Goal: Transaction & Acquisition: Purchase product/service

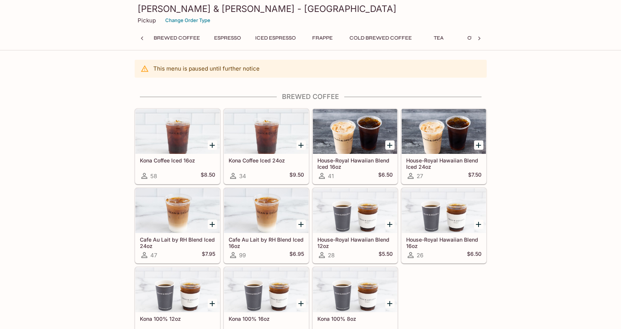
click at [328, 40] on button "Frappe" at bounding box center [323, 38] width 34 height 10
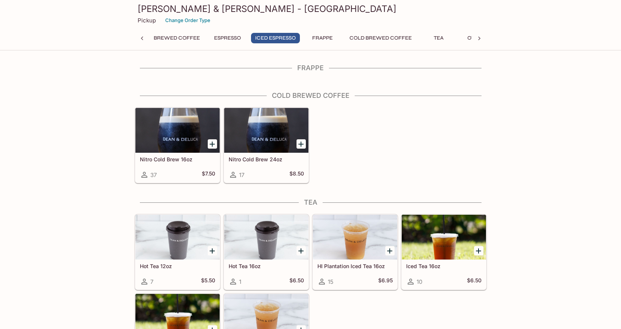
scroll to position [275, 0]
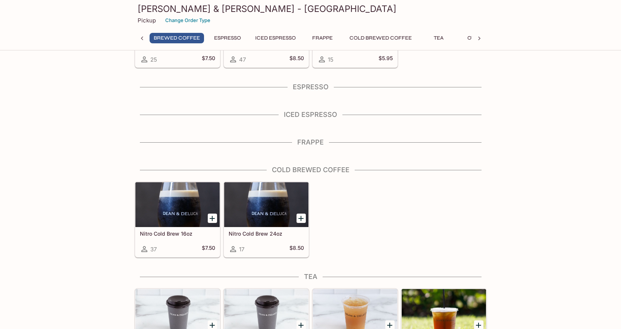
click at [311, 141] on h4 "Frappe" at bounding box center [311, 142] width 352 height 8
drag, startPoint x: 311, startPoint y: 144, endPoint x: 359, endPoint y: 165, distance: 52.6
click at [350, 146] on h4 "Frappe" at bounding box center [311, 142] width 352 height 8
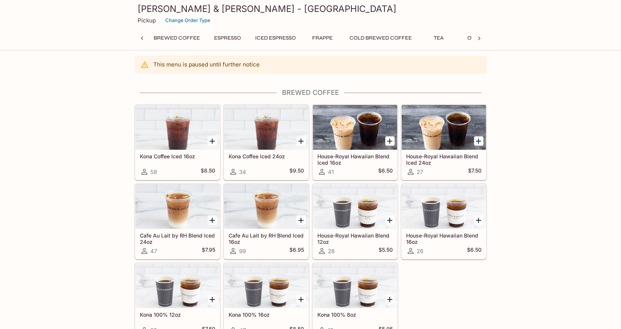
scroll to position [0, 0]
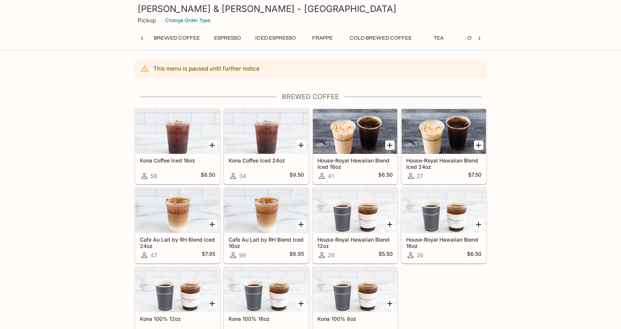
click at [231, 71] on p "This menu is paused until further notice" at bounding box center [206, 68] width 106 height 7
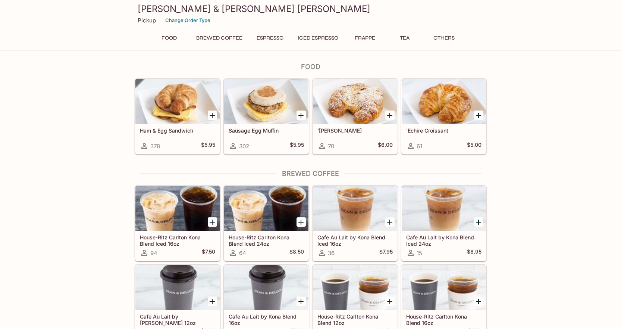
click at [365, 71] on h4 "Food" at bounding box center [311, 67] width 352 height 8
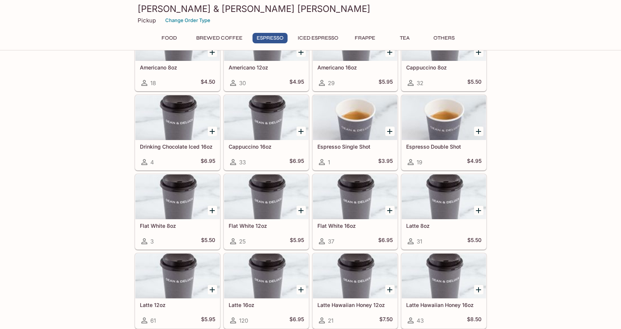
scroll to position [542, 0]
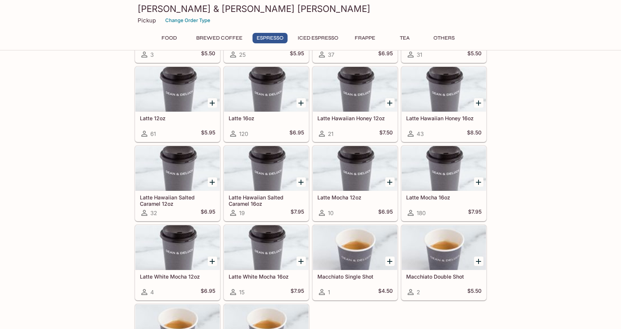
click at [162, 76] on div at bounding box center [177, 89] width 84 height 45
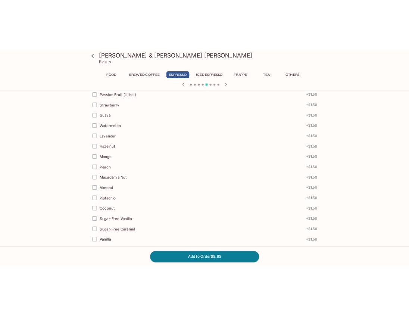
scroll to position [560, 0]
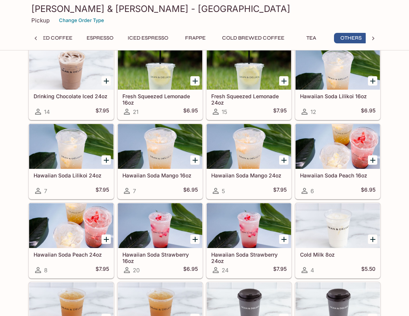
scroll to position [0, 27]
click at [86, 130] on div at bounding box center [71, 146] width 84 height 45
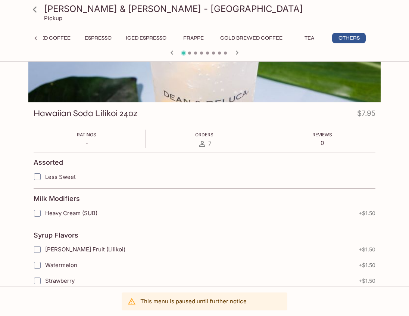
scroll to position [75, 0]
